Goal: Task Accomplishment & Management: Complete application form

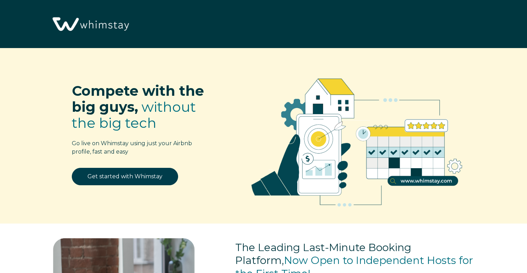
select select "US"
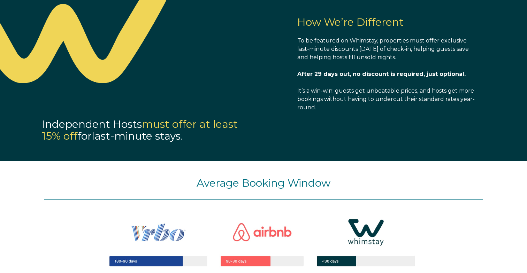
scroll to position [538, 0]
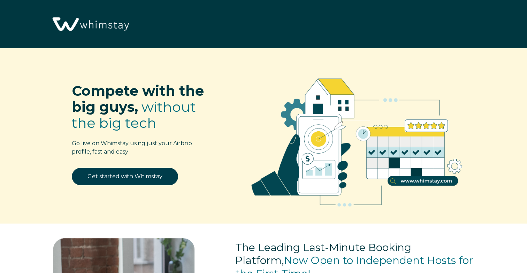
select select "US"
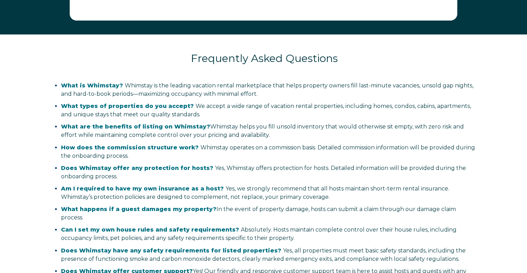
scroll to position [1212, 0]
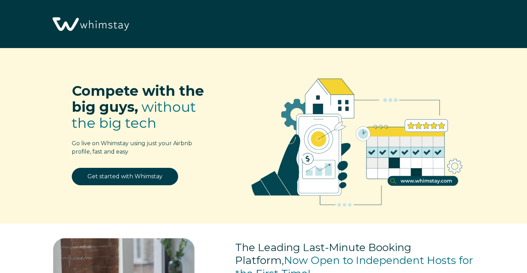
select select "US"
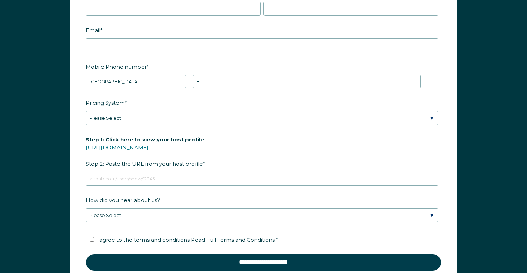
scroll to position [870, 0]
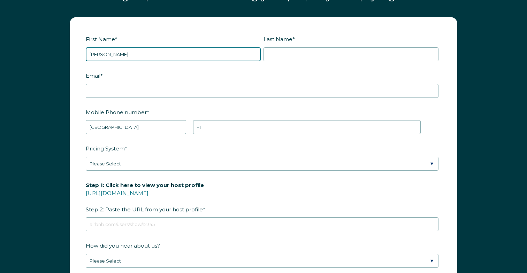
type input "[PERSON_NAME]"
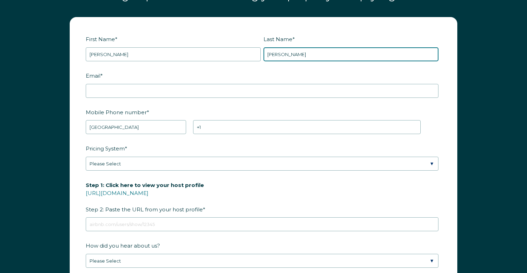
type input "Tomich"
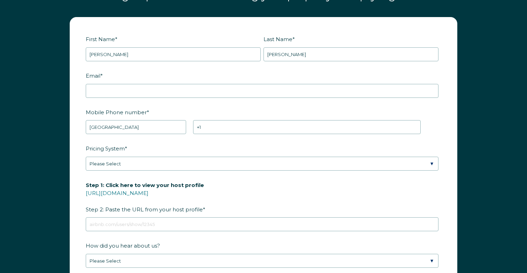
click at [129, 99] on fieldset "Email *" at bounding box center [264, 88] width 356 height 37
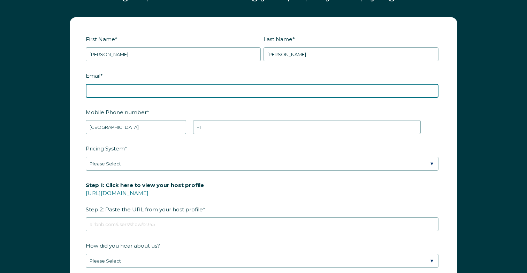
type input "rosannetomich@hotmail.com"
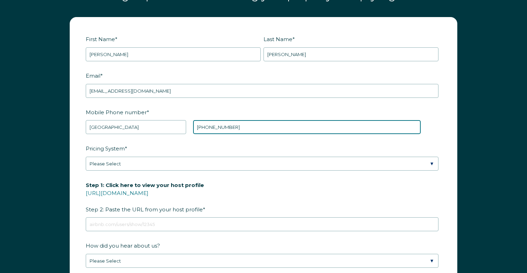
type input "+1 4805776092"
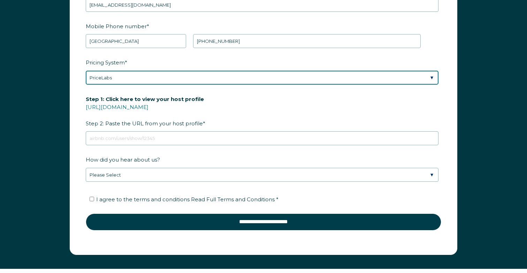
scroll to position [957, 0]
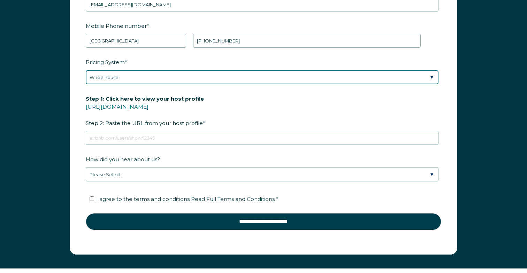
select select "PriceLabs"
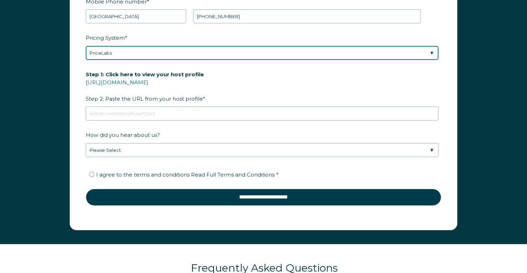
scroll to position [993, 0]
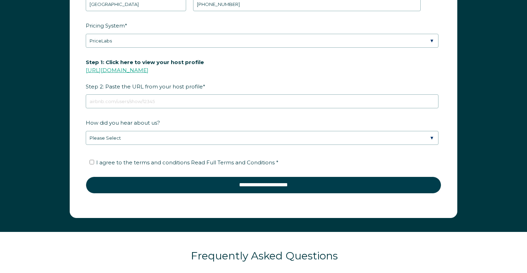
click at [149, 72] on link "https://www.airbnb.com/users/show/" at bounding box center [117, 70] width 63 height 7
click at [146, 70] on link "https://www.airbnb.com/users/show/" at bounding box center [117, 70] width 63 height 7
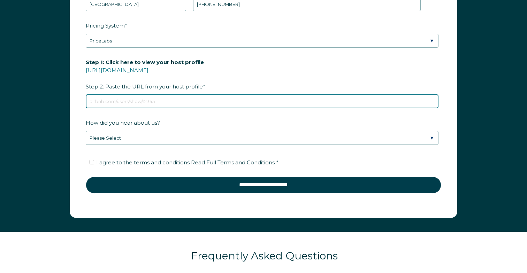
click at [108, 104] on input "Step 1: Click here to view your host profile https://www.airbnb.com/users/show/…" at bounding box center [262, 101] width 353 height 14
paste input "https://www.airbnb.com/users/show/74231457"
type input "https://www.airbnb.com/users/show/74231457"
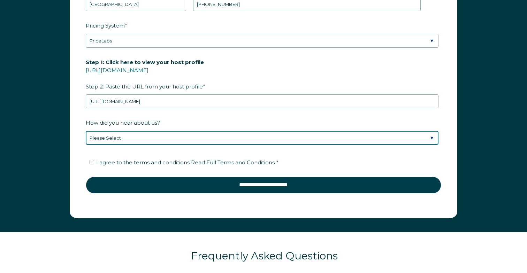
select select "Podcast"
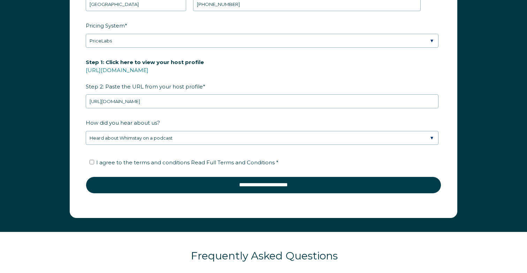
click at [93, 162] on input "I agree to the terms and conditions Read Full Terms and Conditions *" at bounding box center [92, 162] width 5 height 5
checkbox input "true"
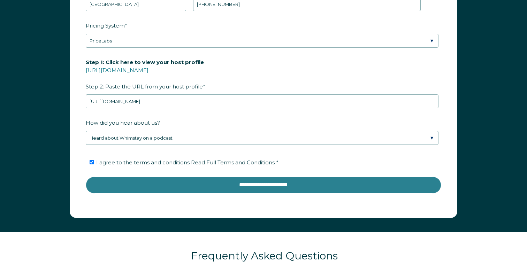
click at [249, 187] on input "**********" at bounding box center [264, 185] width 356 height 17
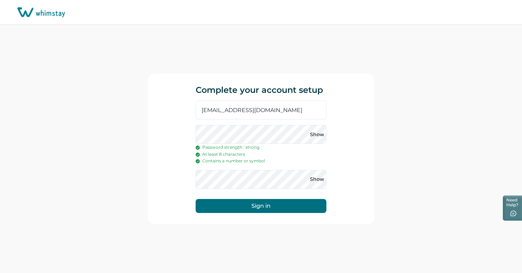
click at [259, 208] on button "Sign in" at bounding box center [261, 206] width 131 height 14
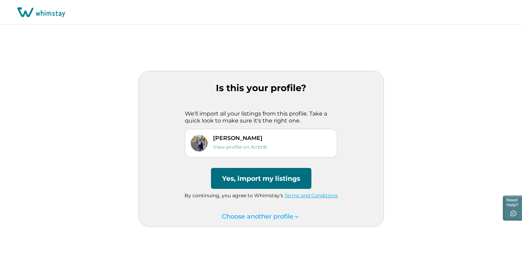
click at [274, 179] on button "Yes, import my listings" at bounding box center [261, 178] width 100 height 21
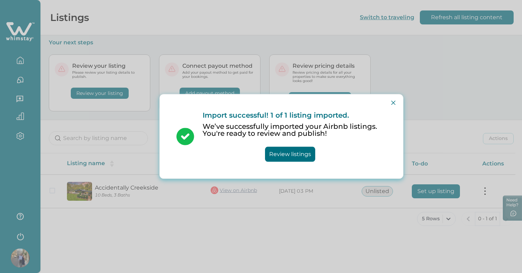
click at [283, 157] on button "Review listings" at bounding box center [290, 154] width 50 height 15
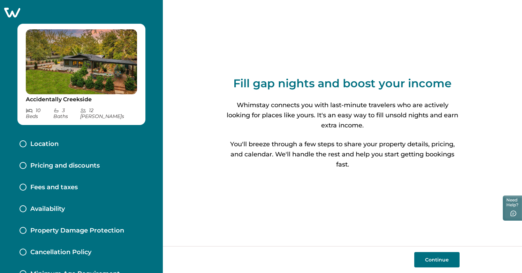
click at [440, 258] on button "Continue" at bounding box center [436, 259] width 45 height 15
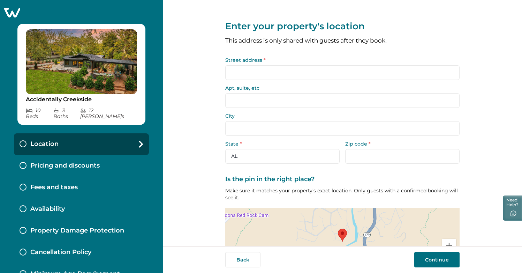
click at [242, 71] on input "Street address *" at bounding box center [342, 72] width 234 height 15
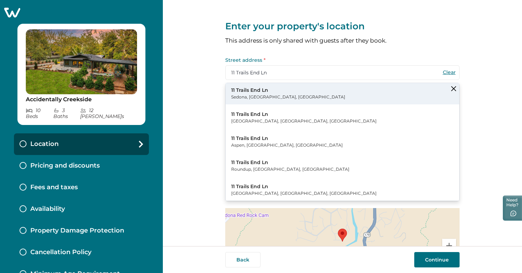
type input "11 Trails End Ln"
click at [237, 94] on p "Sedona, [GEOGRAPHIC_DATA], [GEOGRAPHIC_DATA]" at bounding box center [288, 96] width 114 height 7
type input "Sedona"
select select "AZ"
type input "86336"
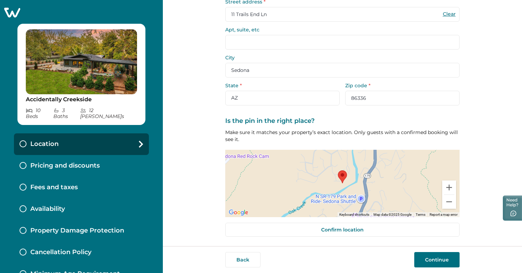
scroll to position [58, 0]
click at [445, 254] on button "Continue" at bounding box center [436, 259] width 45 height 15
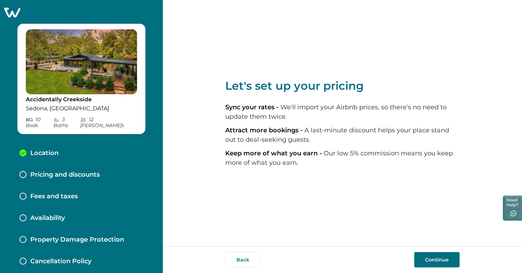
click at [431, 261] on button "Continue" at bounding box center [436, 259] width 45 height 15
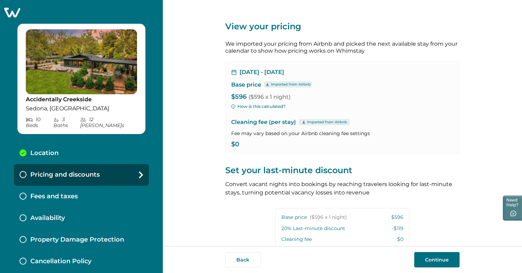
click at [258, 105] on button "How is this calculated?" at bounding box center [258, 106] width 54 height 6
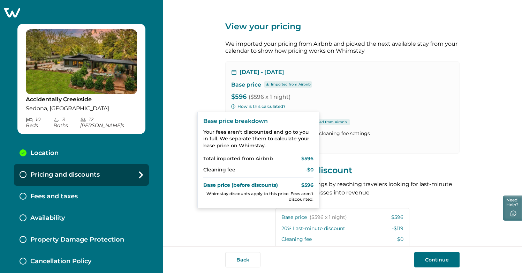
click at [371, 157] on div "View your pricing We imported your pricing from Airbnb and picked the next avai…" at bounding box center [342, 186] width 234 height 372
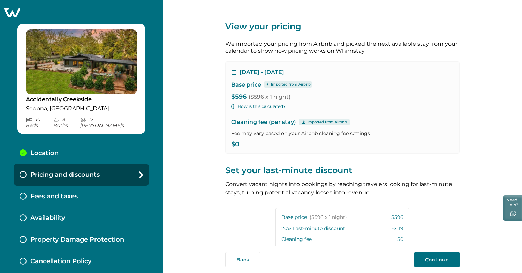
click at [320, 122] on p "Imported from Airbnb" at bounding box center [327, 122] width 40 height 6
click at [302, 121] on icon at bounding box center [303, 121] width 3 height 3
click at [251, 134] on p "Fee may vary based on your Airbnb cleaning fee settings" at bounding box center [342, 133] width 222 height 7
click at [278, 135] on p "Fee may vary based on your Airbnb cleaning fee settings" at bounding box center [342, 133] width 222 height 7
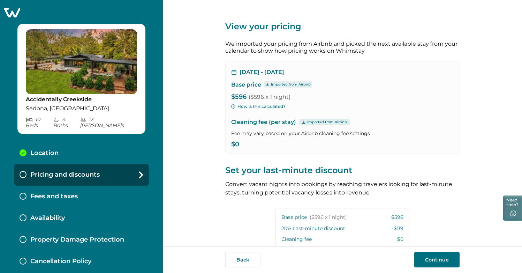
click at [326, 135] on p "Fee may vary based on your Airbnb cleaning fee settings" at bounding box center [342, 133] width 222 height 7
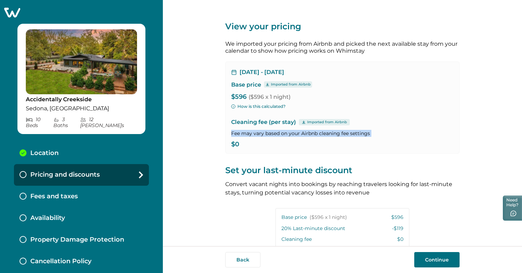
click at [326, 135] on p "Fee may vary based on your Airbnb cleaning fee settings" at bounding box center [342, 133] width 222 height 7
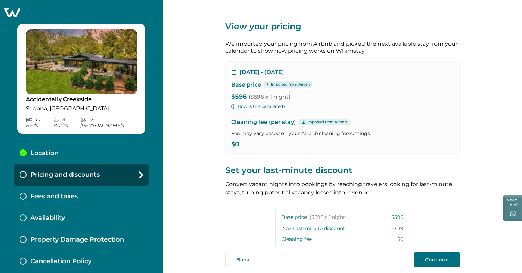
click at [327, 150] on div "[DATE] - [DATE] Base price Imported from Airbnb $596 ($596 x 1 night) How is th…" at bounding box center [342, 107] width 234 height 92
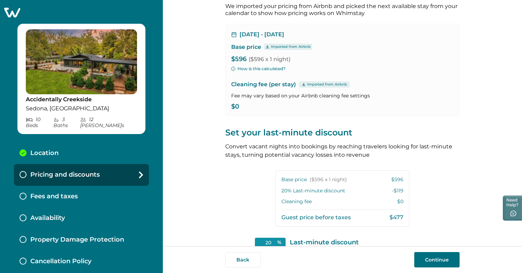
scroll to position [47, 0]
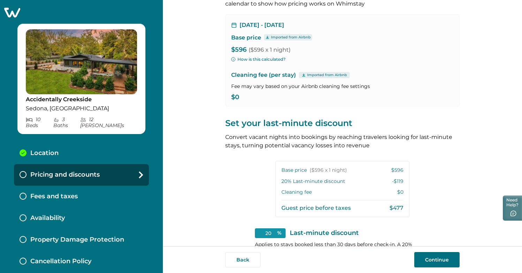
click at [303, 193] on p "Cleaning fee" at bounding box center [296, 192] width 30 height 7
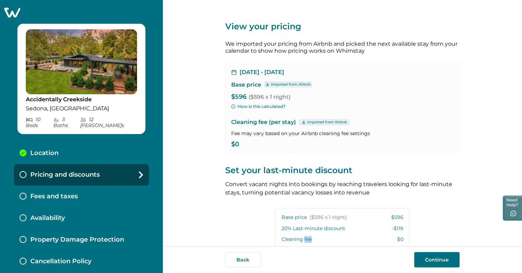
scroll to position [0, 0]
click at [302, 122] on icon at bounding box center [304, 121] width 4 height 3
click at [274, 122] on p "Cleaning fee (per stay) Imported from Airbnb" at bounding box center [342, 122] width 222 height 8
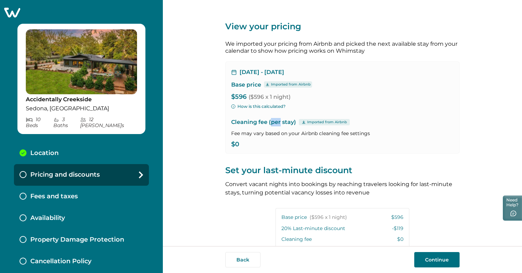
click at [274, 122] on p "Cleaning fee (per stay) Imported from Airbnb" at bounding box center [342, 122] width 222 height 8
click at [273, 145] on p "$0" at bounding box center [342, 144] width 222 height 7
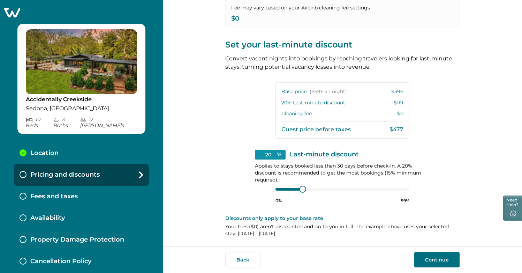
scroll to position [125, 0]
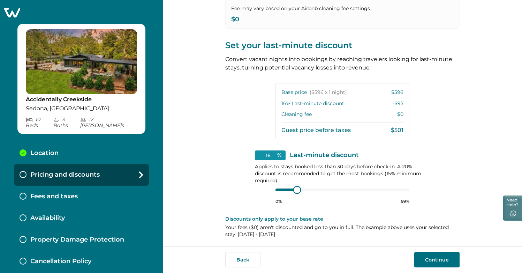
type input "15"
click at [294, 189] on div at bounding box center [296, 190] width 6 height 6
click at [346, 163] on p "Applies to stays booked less than 30 days before check-in. A 20% discount is re…" at bounding box center [342, 173] width 175 height 21
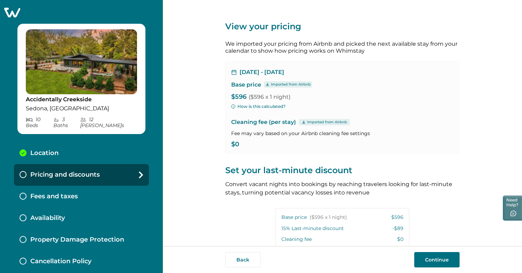
scroll to position [0, 0]
click at [255, 104] on button "How is this calculated?" at bounding box center [258, 106] width 54 height 6
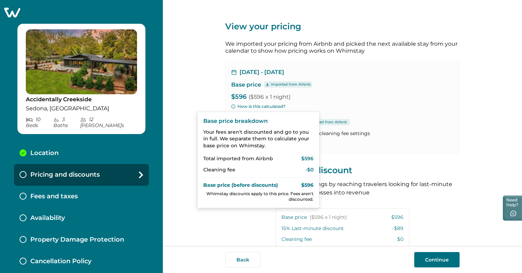
click at [377, 88] on div "[DATE] - [DATE] Base price Imported from Airbnb $596 ($596 x 1 night) How is th…" at bounding box center [342, 107] width 234 height 92
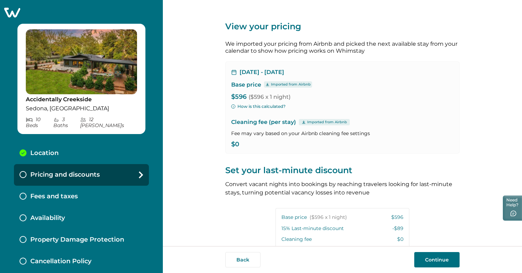
click at [337, 121] on p "Imported from Airbnb" at bounding box center [327, 122] width 40 height 6
click at [307, 120] on p "Imported from Airbnb" at bounding box center [327, 122] width 40 height 6
click at [299, 120] on div "Imported from Airbnb" at bounding box center [324, 122] width 51 height 6
click at [275, 120] on p "Cleaning fee (per stay) Imported from Airbnb" at bounding box center [342, 122] width 222 height 8
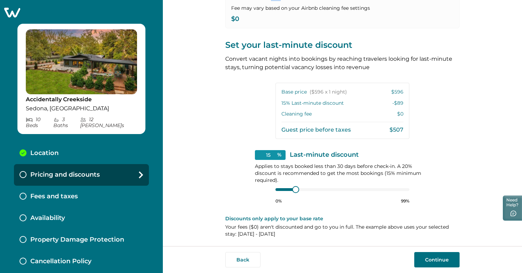
scroll to position [125, 0]
click at [53, 171] on p "Pricing and discounts" at bounding box center [64, 175] width 69 height 8
click at [303, 157] on p "Last-minute discount" at bounding box center [324, 155] width 69 height 7
click at [430, 255] on button "Continue" at bounding box center [436, 259] width 45 height 15
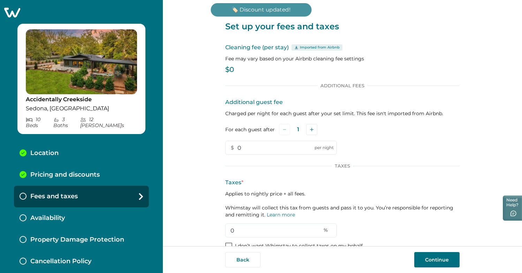
click at [300, 48] on p "Imported from Airbnb" at bounding box center [320, 48] width 40 height 6
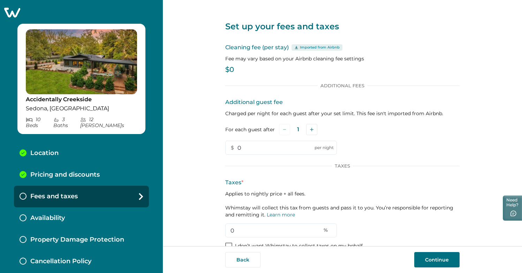
click at [310, 45] on p "Imported from Airbnb" at bounding box center [320, 48] width 40 height 6
click at [248, 61] on p "Fee may vary based on your Airbnb cleaning fee settings" at bounding box center [342, 58] width 234 height 7
click at [287, 61] on p "Fee may vary based on your Airbnb cleaning fee settings" at bounding box center [342, 58] width 234 height 7
click at [300, 61] on p "Fee may vary based on your Airbnb cleaning fee settings" at bounding box center [342, 58] width 234 height 7
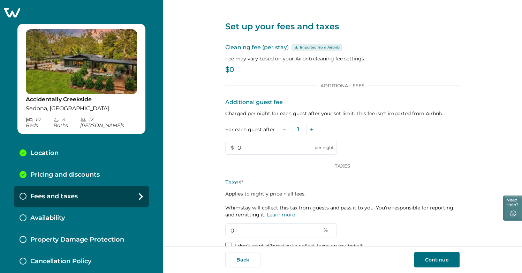
click at [248, 62] on div "Cleaning fee (per stay) Imported from Airbnb Fee may vary based on your Airbnb …" at bounding box center [342, 59] width 234 height 33
click at [225, 70] on p "$0" at bounding box center [342, 69] width 234 height 7
click at [226, 70] on p "$0" at bounding box center [342, 69] width 234 height 7
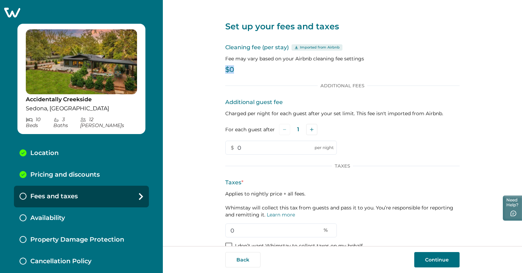
click at [226, 70] on p "$0" at bounding box center [342, 69] width 234 height 7
click at [185, 47] on div "Set up your fees and taxes Cleaning fee (per stay) Imported from Airbnb Fee may…" at bounding box center [342, 123] width 359 height 246
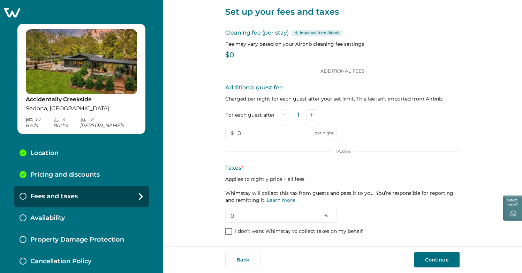
scroll to position [14, 0]
click at [310, 115] on icon "Add" at bounding box center [311, 114] width 3 height 3
click at [311, 115] on icon "Add" at bounding box center [312, 114] width 3 height 3
click at [312, 115] on icon "Add" at bounding box center [313, 114] width 3 height 3
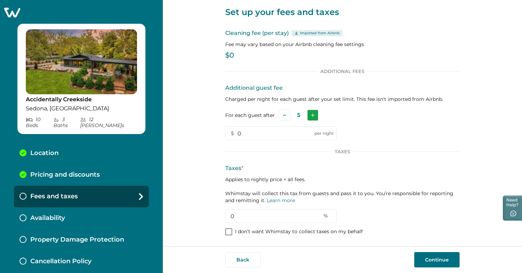
click at [311, 115] on icon "Add" at bounding box center [312, 114] width 3 height 3
click at [257, 135] on input "0" at bounding box center [281, 133] width 112 height 14
type input "11"
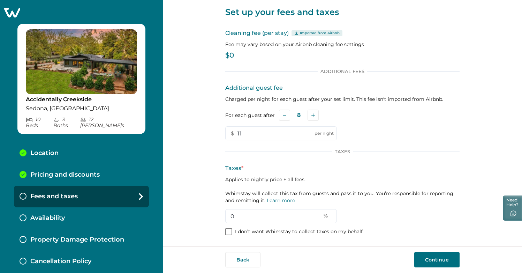
click at [324, 189] on p "Applies to nightly price + all fees. Whimstay will collect this tax from guests…" at bounding box center [342, 190] width 234 height 28
click at [265, 217] on input "0" at bounding box center [281, 216] width 112 height 14
type input "13.9"
click at [386, 227] on div "Additional Fees Additional guest fee Charged per night for each guest after you…" at bounding box center [342, 152] width 234 height 168
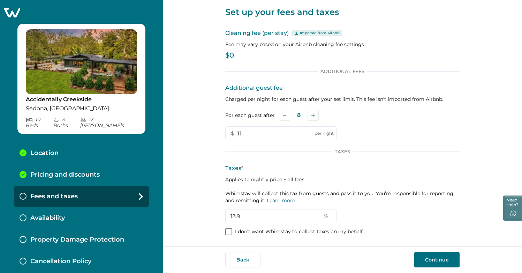
click at [230, 54] on p "$0" at bounding box center [342, 55] width 234 height 7
click at [445, 262] on button "Continue" at bounding box center [436, 259] width 45 height 15
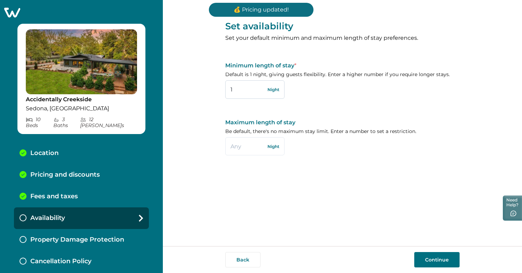
click at [245, 89] on input "1" at bounding box center [254, 89] width 59 height 18
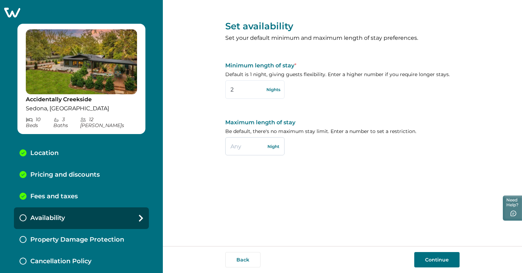
type input "2"
click at [244, 142] on input "text" at bounding box center [254, 146] width 59 height 18
type input "27"
click at [445, 255] on button "Continue" at bounding box center [436, 259] width 45 height 15
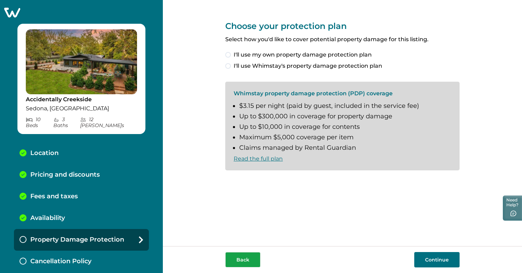
click at [235, 255] on button "Back" at bounding box center [242, 259] width 35 height 15
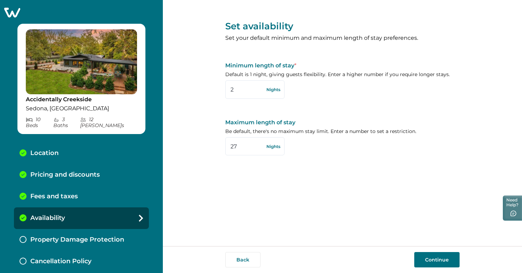
click at [235, 255] on button "Back" at bounding box center [242, 259] width 35 height 15
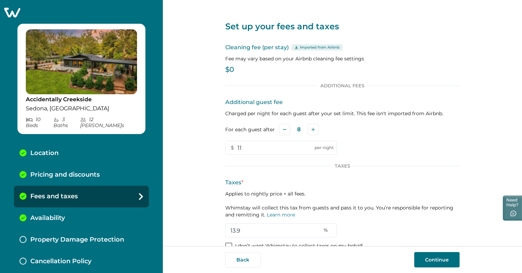
click at [235, 255] on button "Back" at bounding box center [242, 259] width 35 height 15
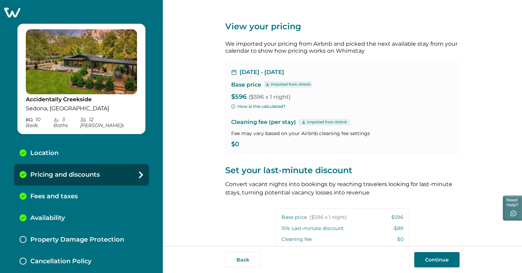
click at [270, 80] on div "[DATE] - [DATE] Base price Imported from Airbnb $596 ($596 x 1 night) How is th…" at bounding box center [342, 107] width 234 height 92
click at [271, 84] on p "Imported from Airbnb" at bounding box center [291, 85] width 40 height 6
click at [313, 122] on p "Imported from Airbnb" at bounding box center [327, 122] width 40 height 6
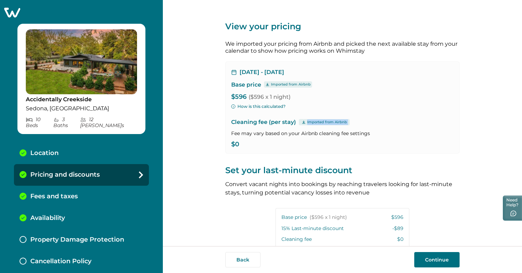
click at [313, 122] on p "Imported from Airbnb" at bounding box center [327, 122] width 40 height 6
click at [273, 122] on p "Cleaning fee (per stay) Imported from Airbnb" at bounding box center [342, 122] width 222 height 8
click at [251, 258] on button "Back" at bounding box center [242, 259] width 35 height 15
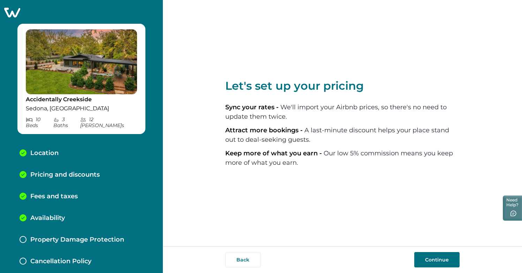
click at [263, 135] on li "Attract more bookings - A last-minute discount helps your place stand out to de…" at bounding box center [342, 135] width 234 height 19
click at [242, 265] on button "Back" at bounding box center [242, 259] width 35 height 15
select select "AZ"
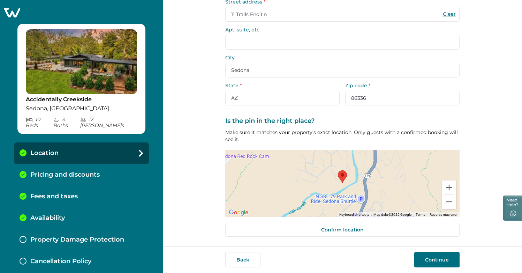
scroll to position [58, 0]
click at [227, 258] on button "Back" at bounding box center [242, 259] width 35 height 15
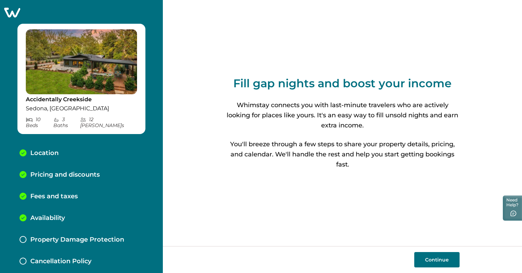
click at [427, 258] on button "Continue" at bounding box center [436, 259] width 45 height 15
select select "AZ"
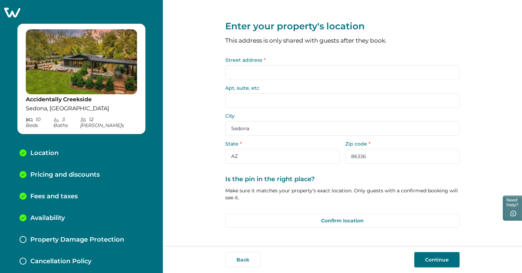
type input "11 Trails End Ln"
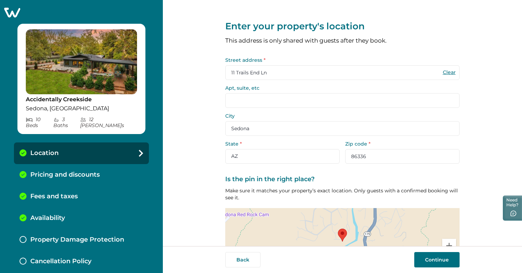
click at [427, 258] on button "Continue" at bounding box center [436, 259] width 45 height 15
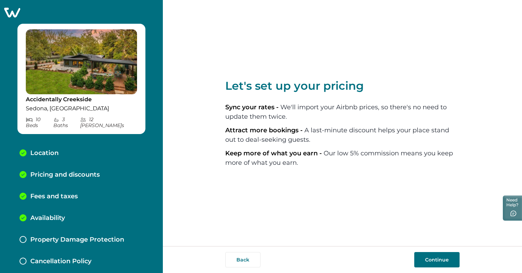
click at [437, 257] on button "Continue" at bounding box center [436, 259] width 45 height 15
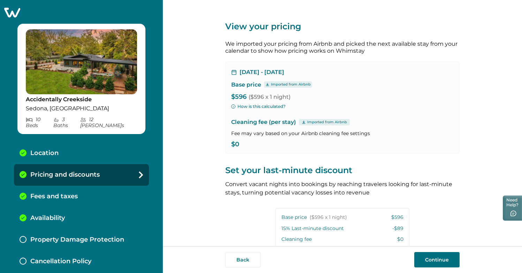
click at [316, 124] on p "Imported from Airbnb" at bounding box center [327, 122] width 40 height 6
click at [316, 122] on p "Imported from Airbnb" at bounding box center [327, 122] width 40 height 6
click at [284, 122] on p "Cleaning fee (per stay) Imported from Airbnb" at bounding box center [342, 122] width 222 height 8
click at [234, 144] on p "$0" at bounding box center [342, 144] width 222 height 7
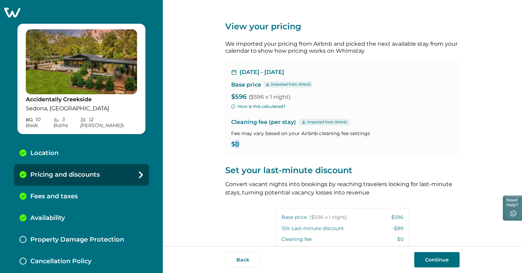
click at [234, 144] on p "$0" at bounding box center [342, 144] width 222 height 7
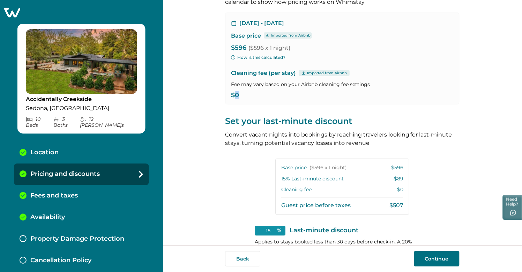
scroll to position [51, 0]
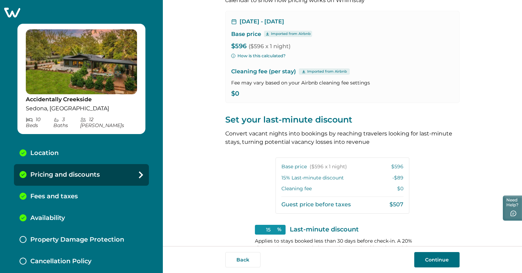
click at [327, 104] on div "View your pricing We imported your pricing from Airbnb and picked the next avai…" at bounding box center [342, 135] width 234 height 372
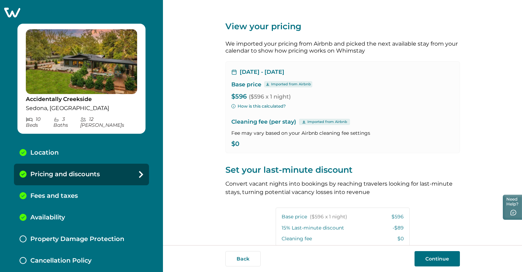
scroll to position [0, 0]
